Goal: Task Accomplishment & Management: Use online tool/utility

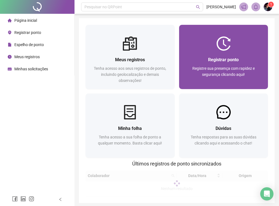
click at [219, 52] on div "Registrar ponto Registre sua presença com rapidez e segurança clicando aqui!" at bounding box center [223, 70] width 89 height 38
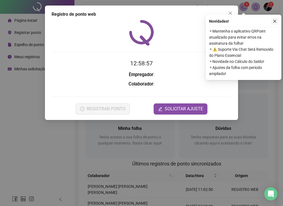
click at [277, 20] on button "button" at bounding box center [274, 21] width 7 height 7
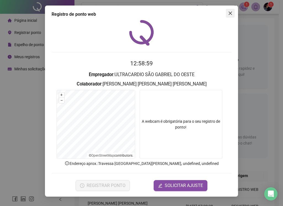
click at [230, 14] on icon "close" at bounding box center [230, 13] width 4 height 4
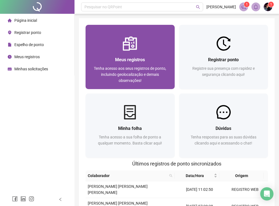
click at [165, 56] on div "Meus registros" at bounding box center [130, 59] width 76 height 7
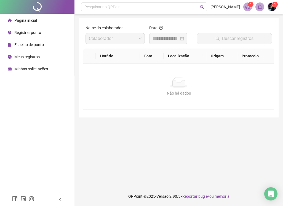
click at [46, 33] on li "Registrar ponto" at bounding box center [37, 32] width 72 height 11
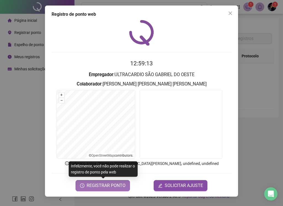
click at [103, 182] on span "REGISTRAR PONTO" at bounding box center [106, 185] width 39 height 7
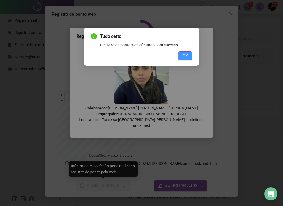
click at [187, 53] on span "OK" at bounding box center [184, 56] width 5 height 6
